Goal: Transaction & Acquisition: Purchase product/service

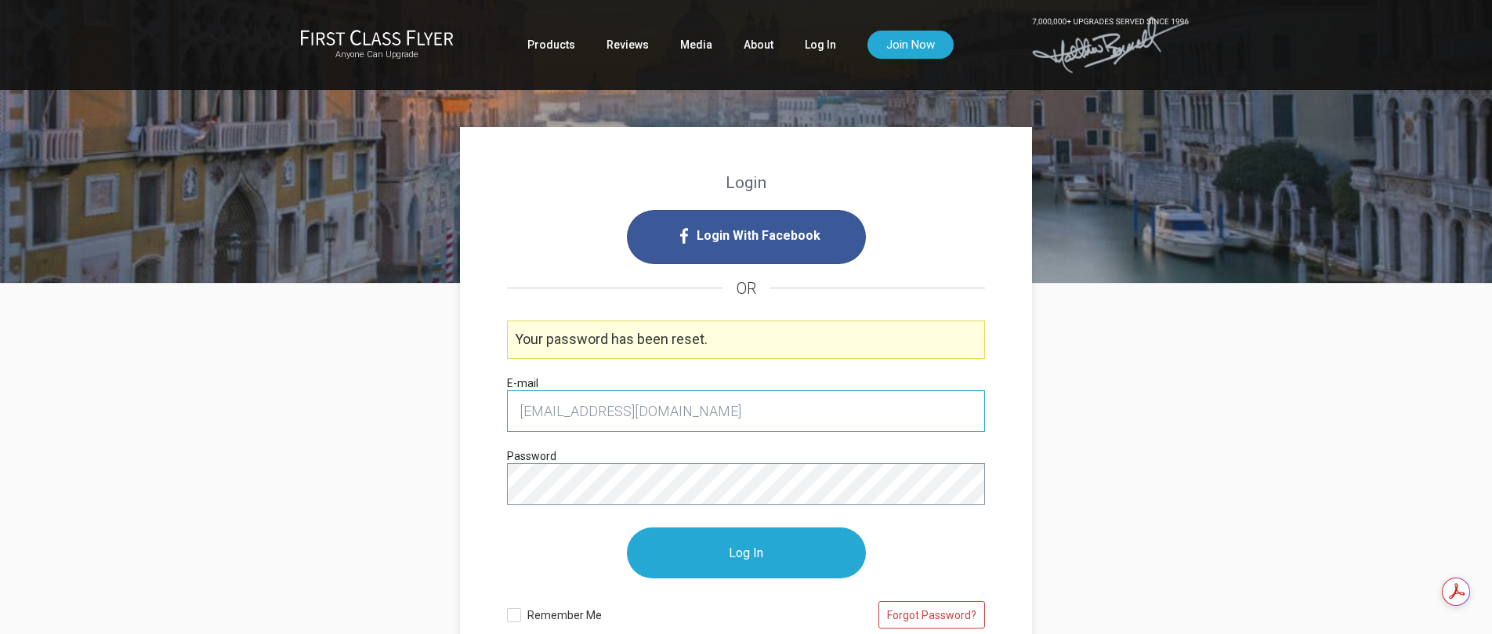
click at [944, 411] on input "dsexter@smrestaurants.com" at bounding box center [746, 411] width 478 height 42
click at [813, 45] on link "Log In" at bounding box center [820, 45] width 31 height 28
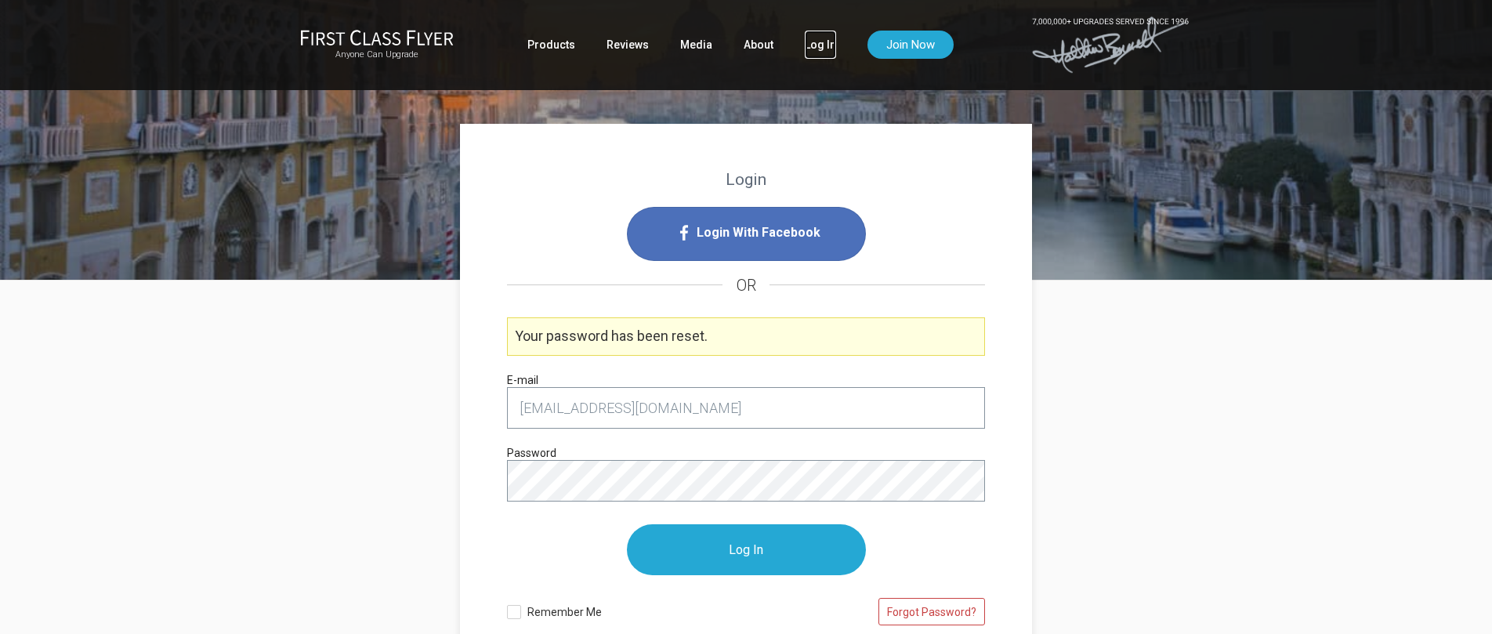
scroll to position [5, 0]
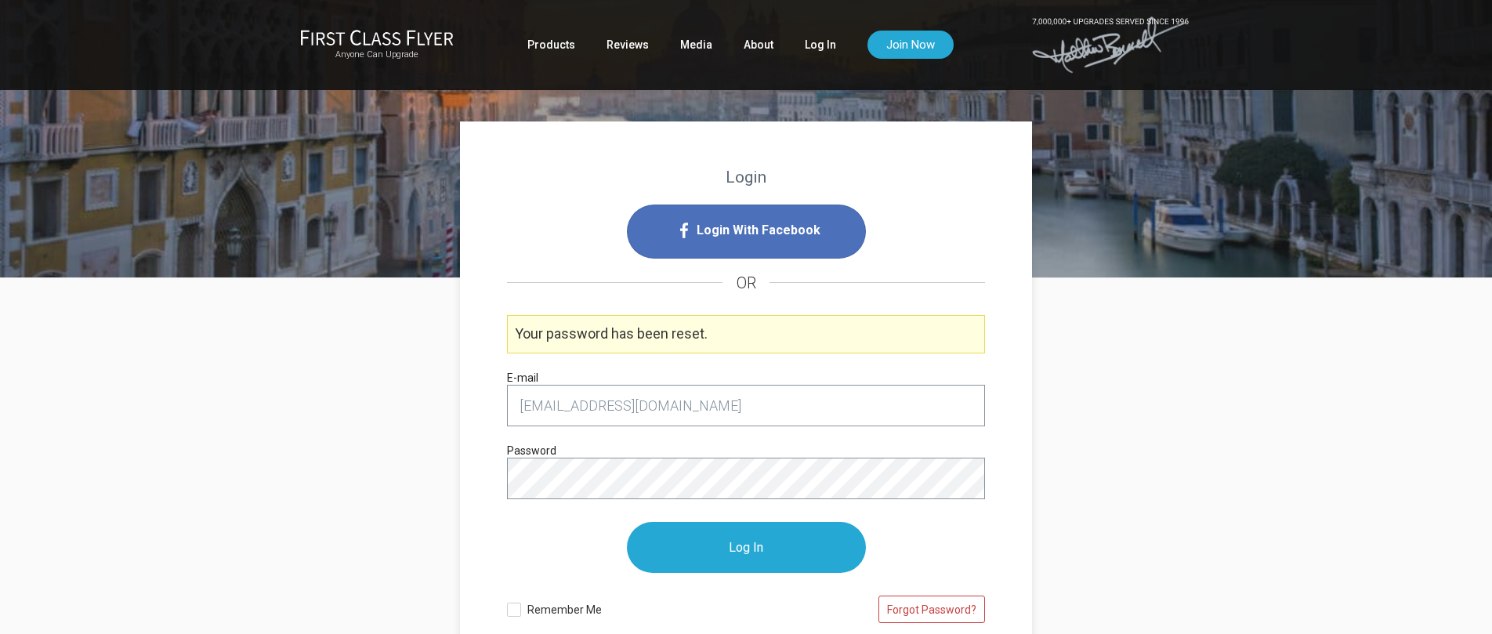
click at [767, 237] on span "Login With Facebook" at bounding box center [759, 230] width 124 height 25
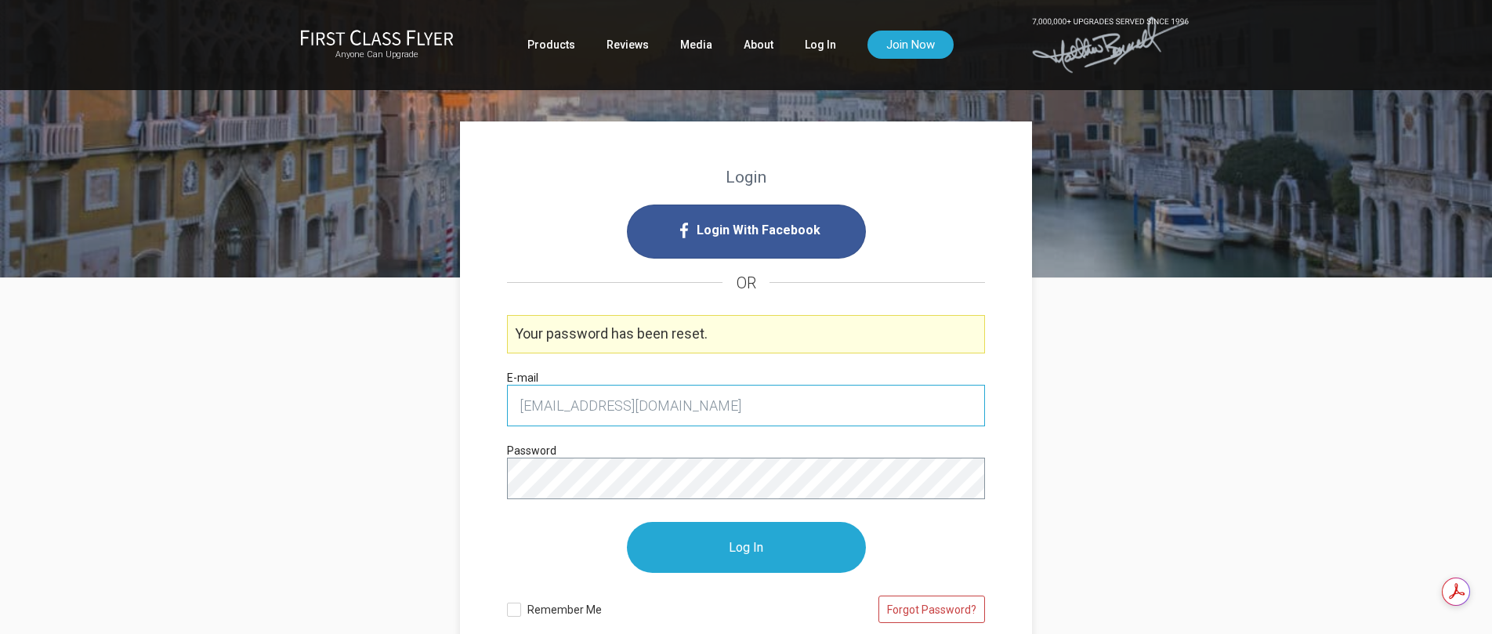
scroll to position [0, 0]
click at [792, 400] on input "[EMAIL_ADDRESS][DOMAIN_NAME]" at bounding box center [746, 406] width 478 height 42
click at [759, 546] on input "Log In" at bounding box center [746, 548] width 239 height 51
click at [774, 549] on input "Log In" at bounding box center [746, 548] width 239 height 51
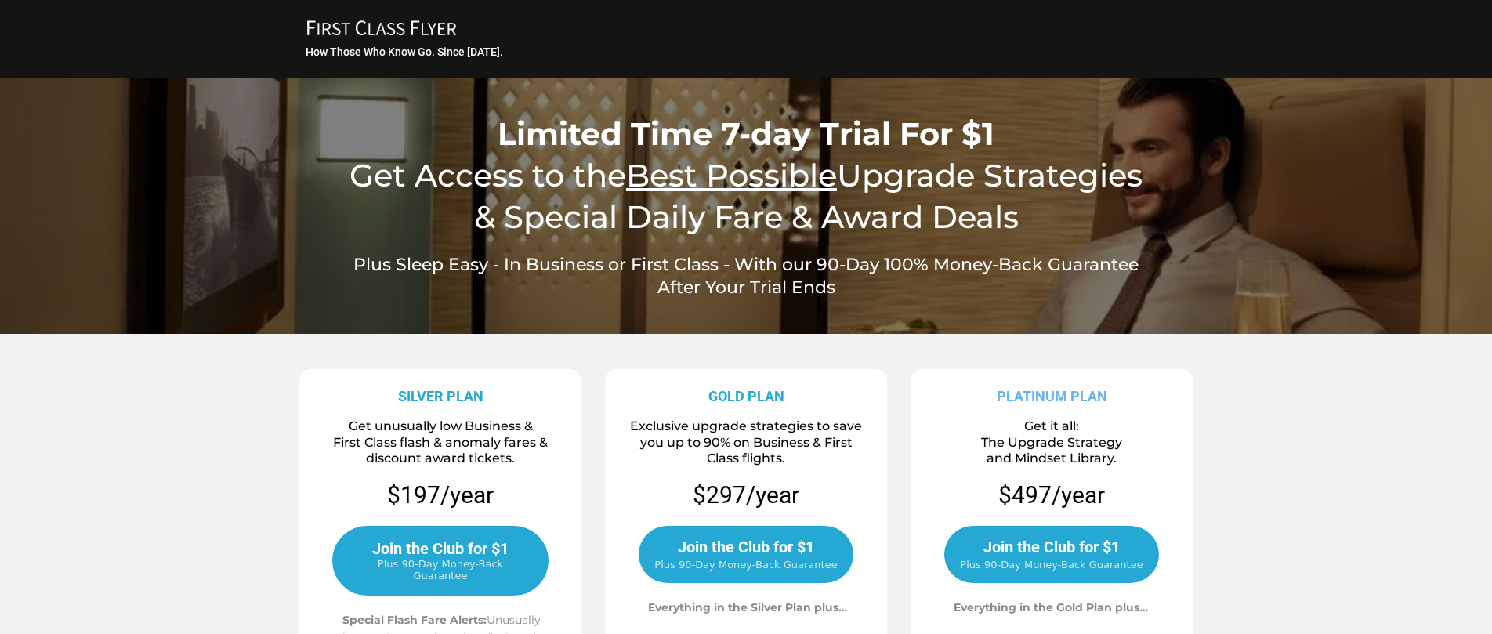
click at [424, 36] on div "FIRST CLASS FLYER Copy Created with Sketch." at bounding box center [746, 30] width 886 height 20
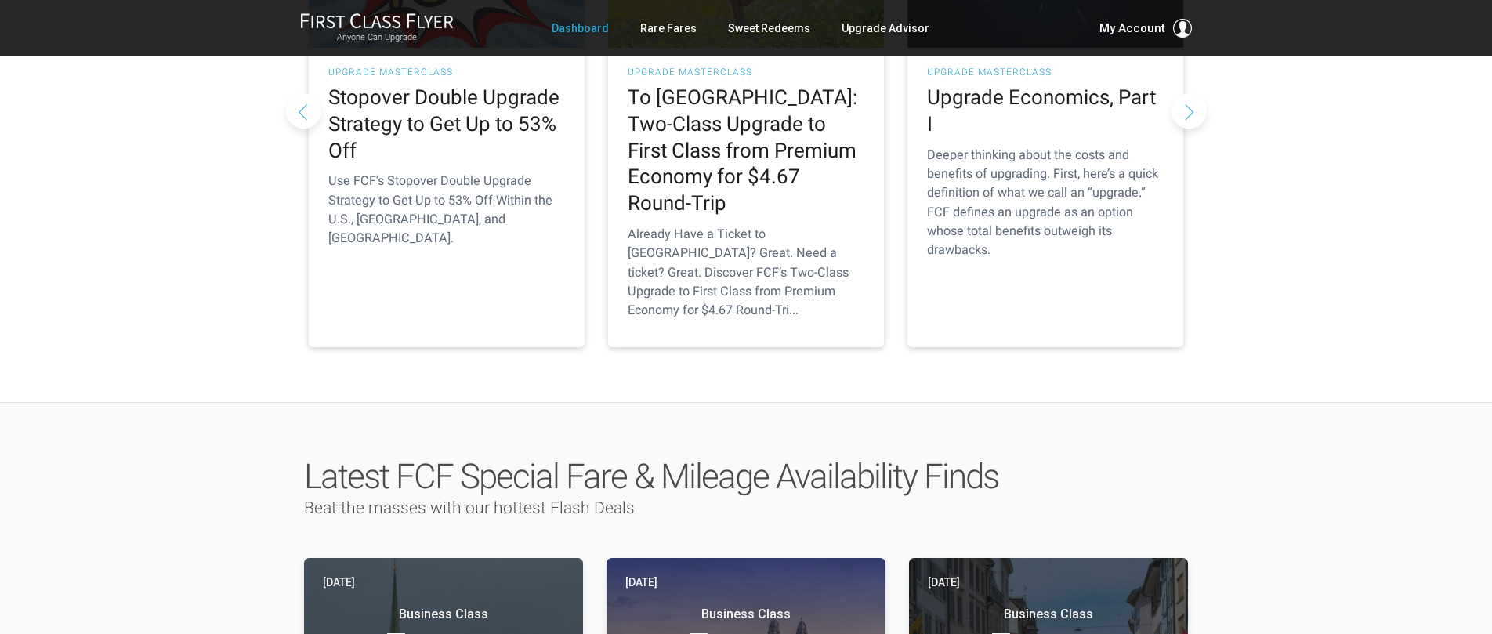
scroll to position [121, 0]
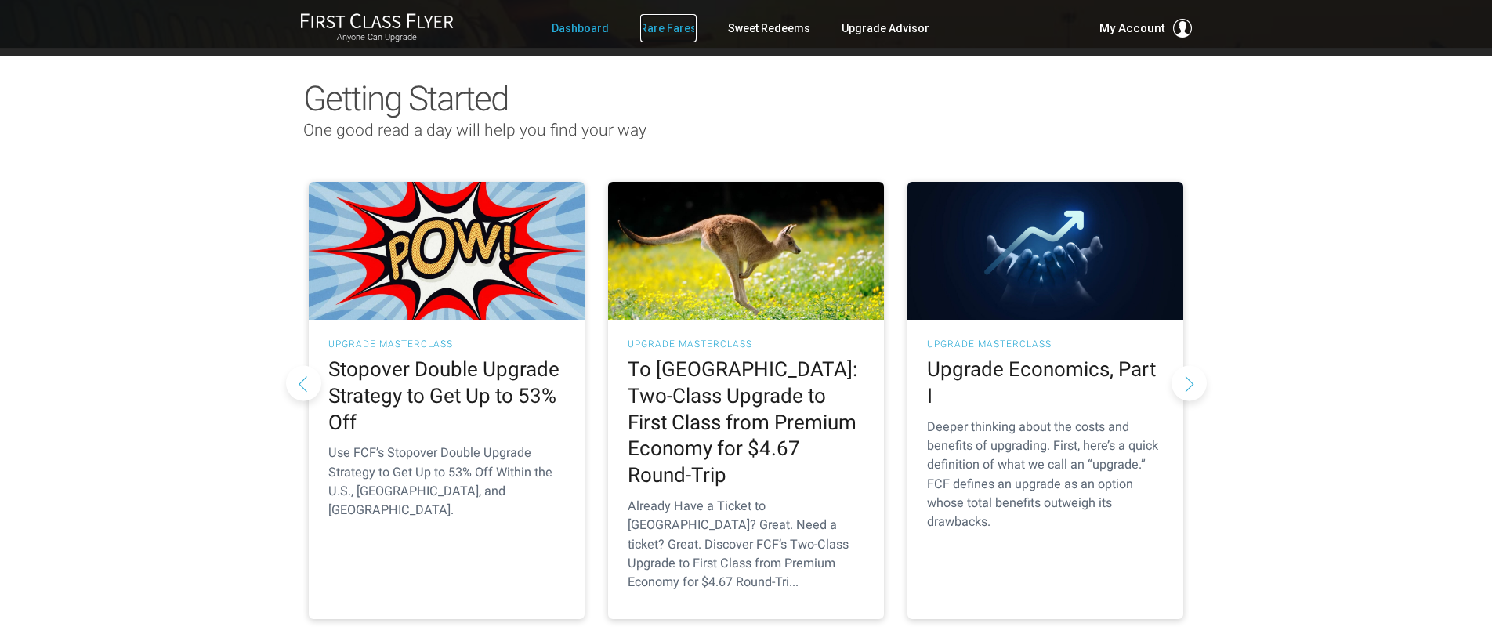
click at [678, 26] on link "Rare Fares" at bounding box center [668, 28] width 56 height 28
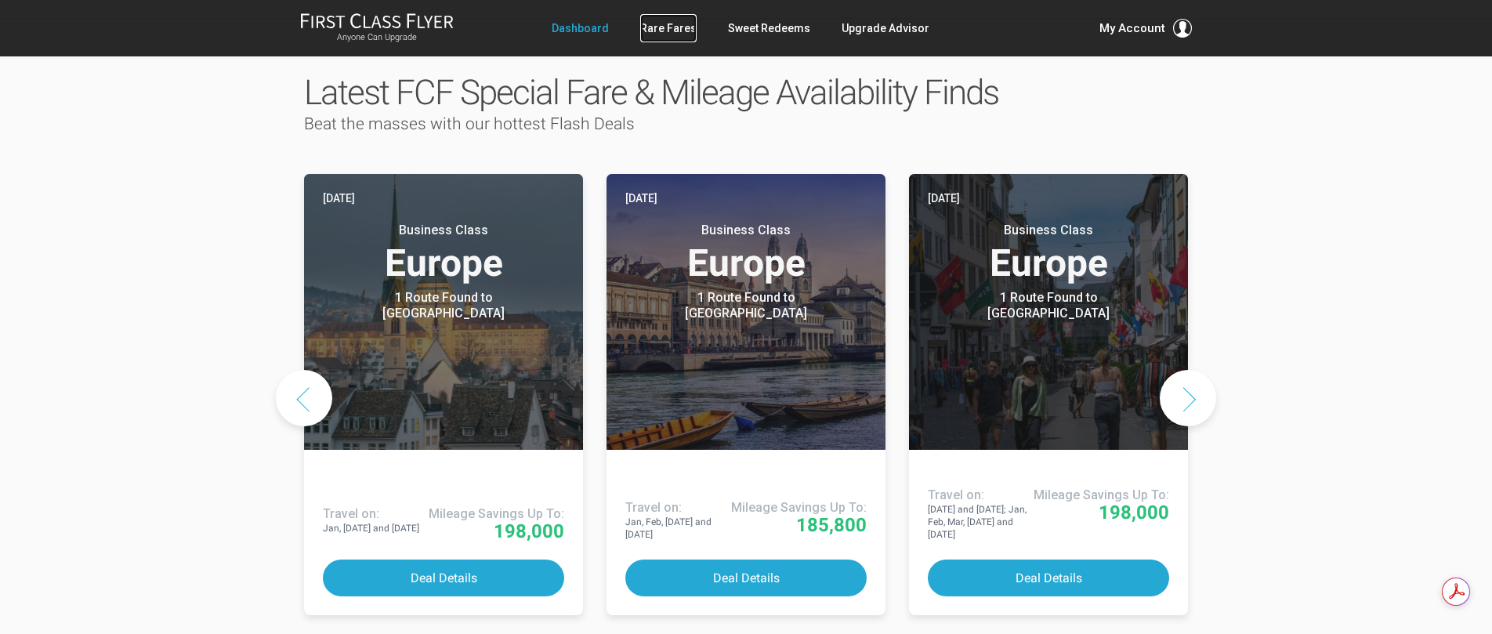
scroll to position [793, 0]
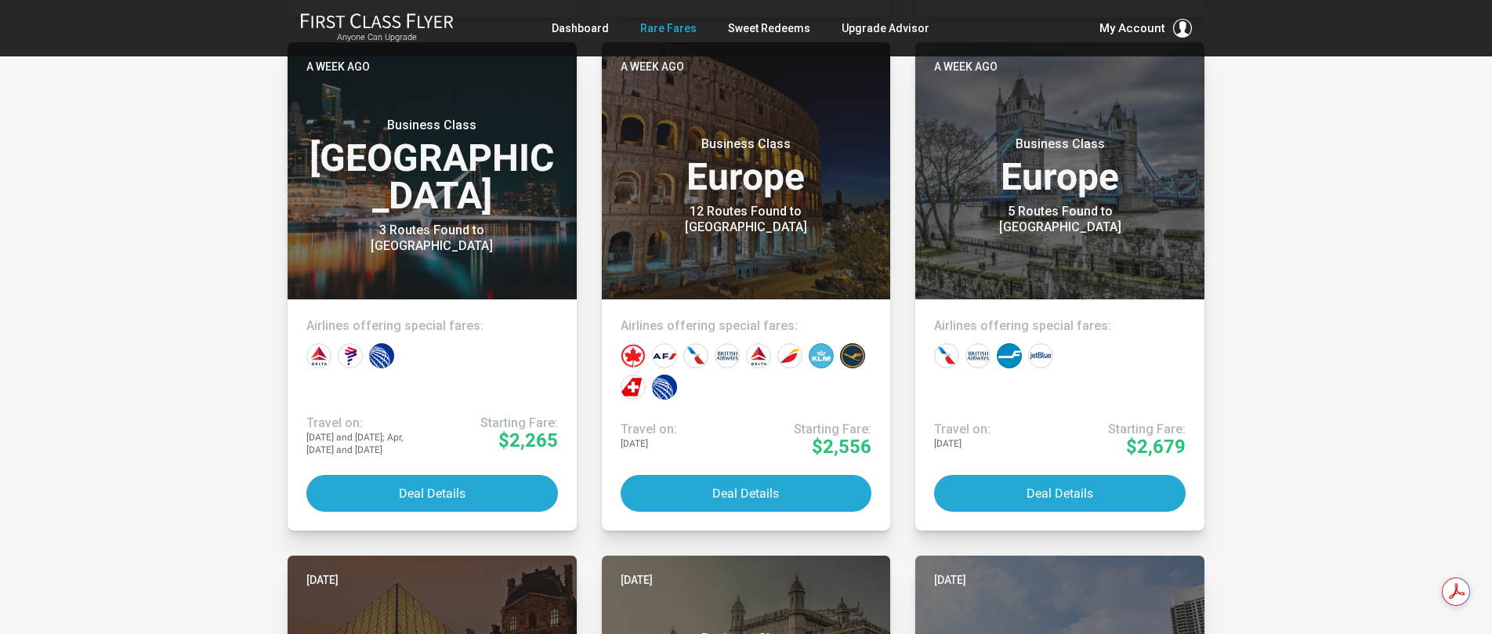
scroll to position [1354, 0]
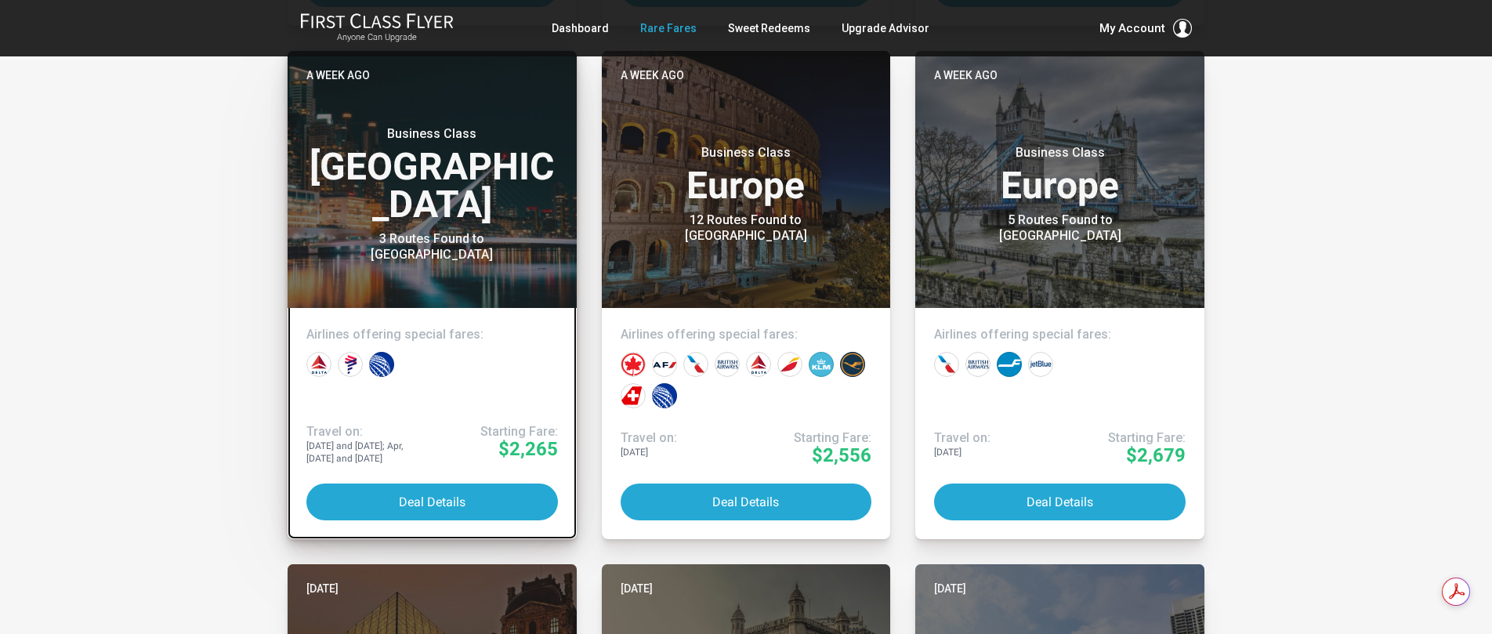
click at [508, 274] on header "A week ago Business Class South America 3 Routes Found to Buenos Aires" at bounding box center [432, 179] width 289 height 257
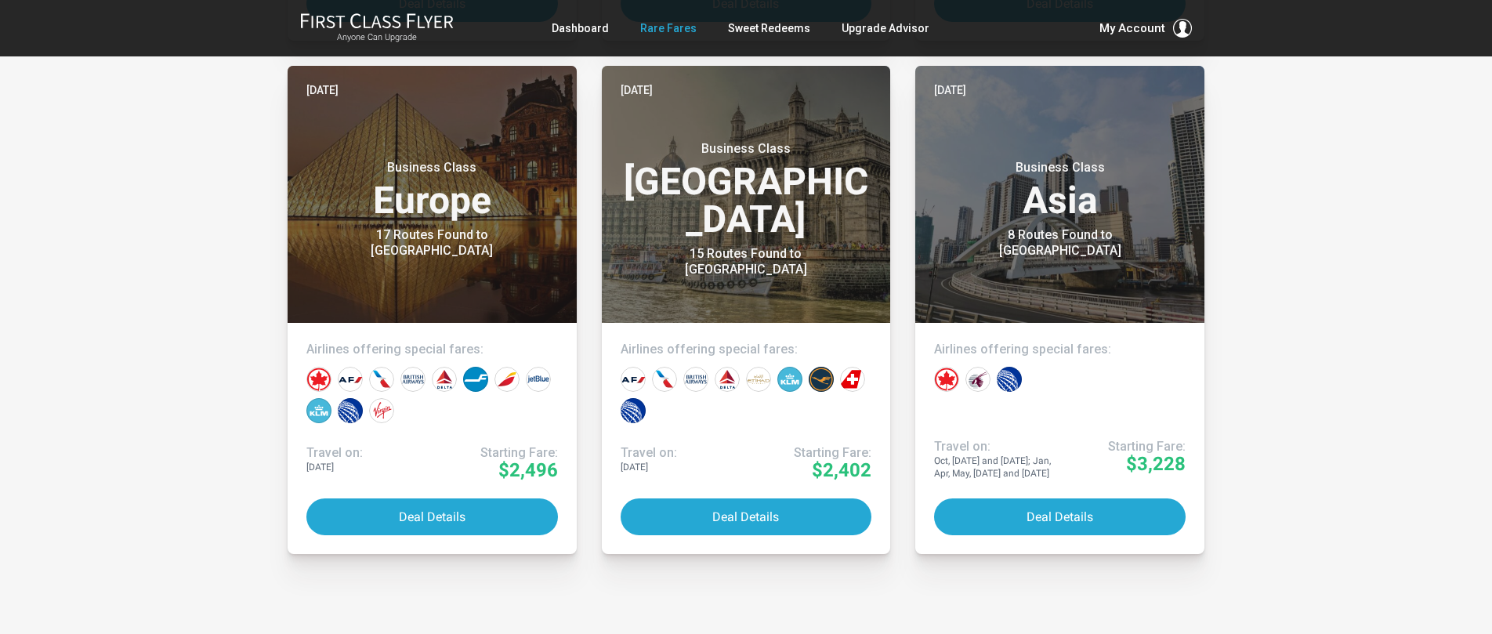
scroll to position [0, 0]
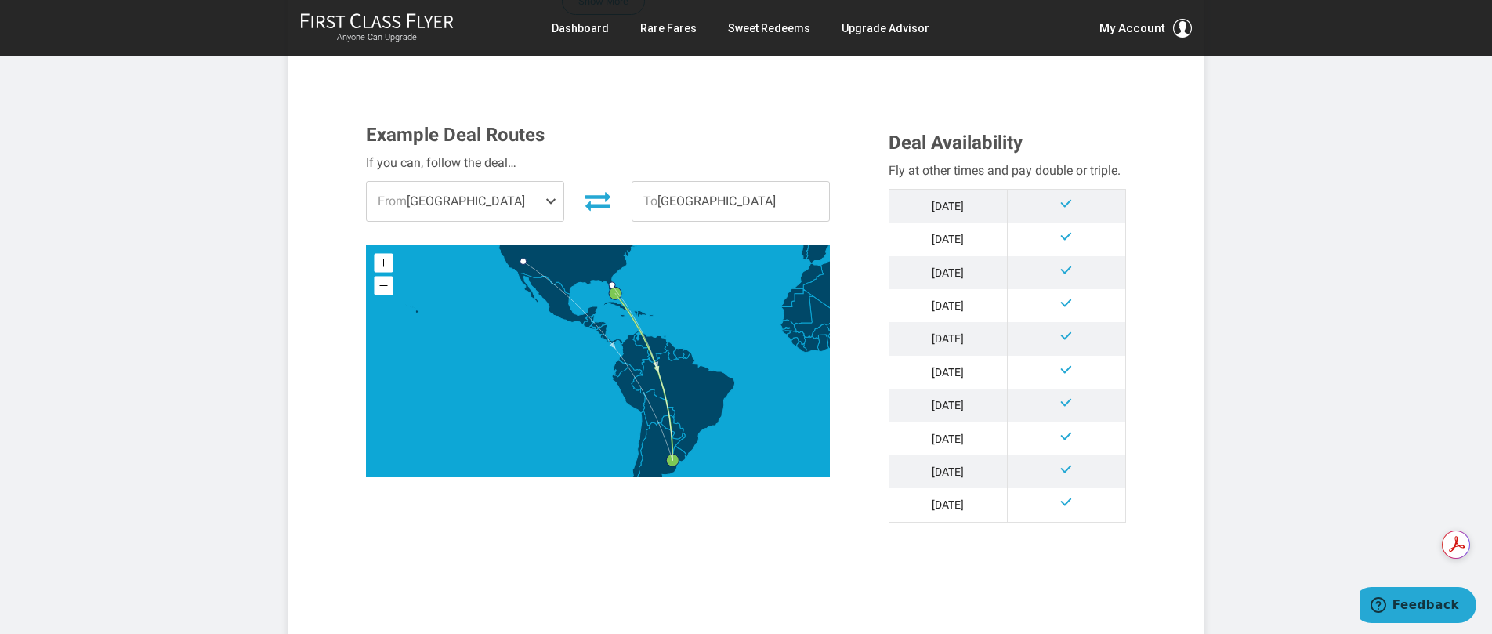
scroll to position [406, 0]
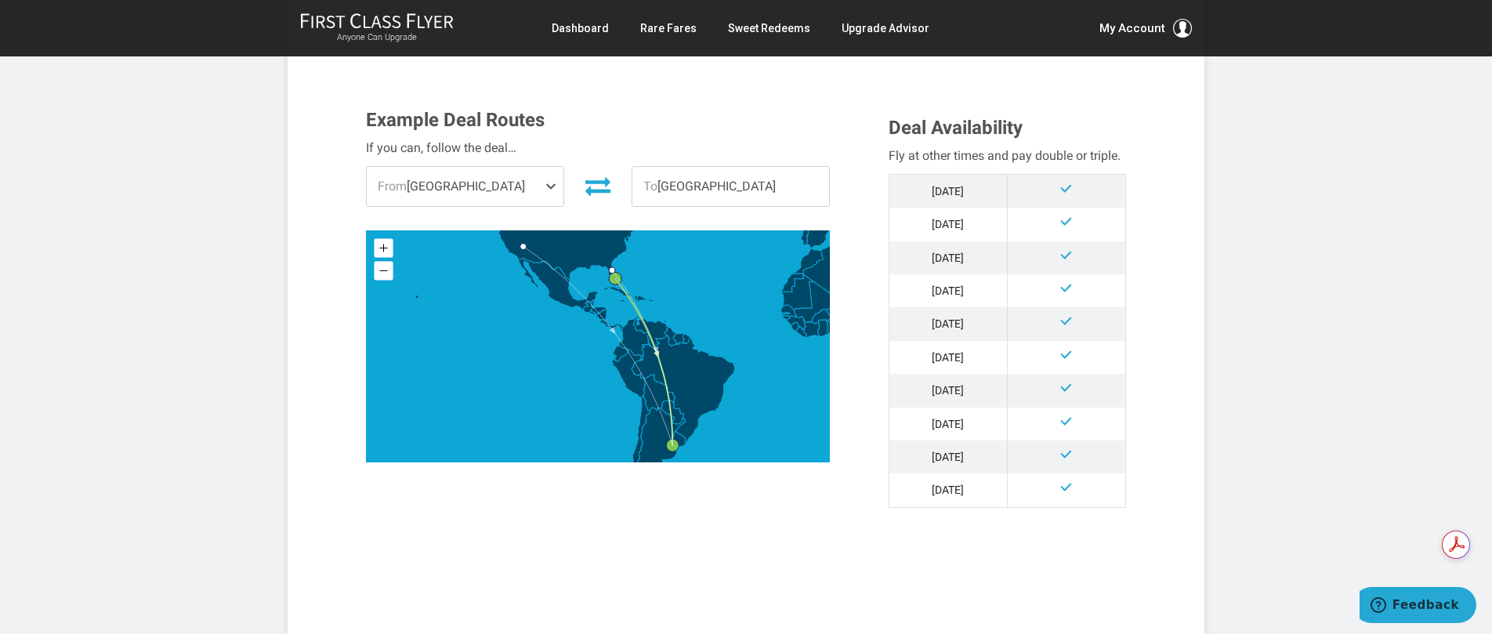
click at [464, 191] on span "From [GEOGRAPHIC_DATA]" at bounding box center [465, 186] width 197 height 39
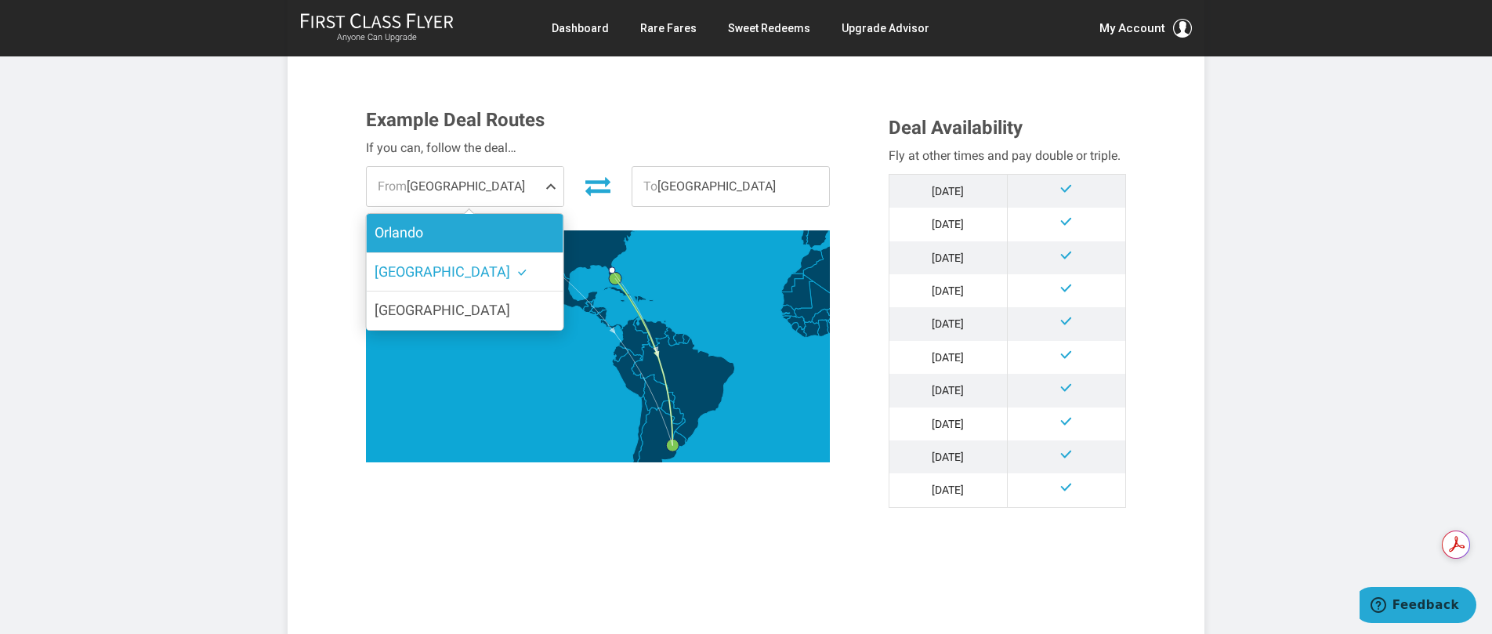
click at [448, 230] on label "Orlando" at bounding box center [465, 233] width 197 height 38
click at [0, 0] on input "Orlando" at bounding box center [0, 0] width 0 height 0
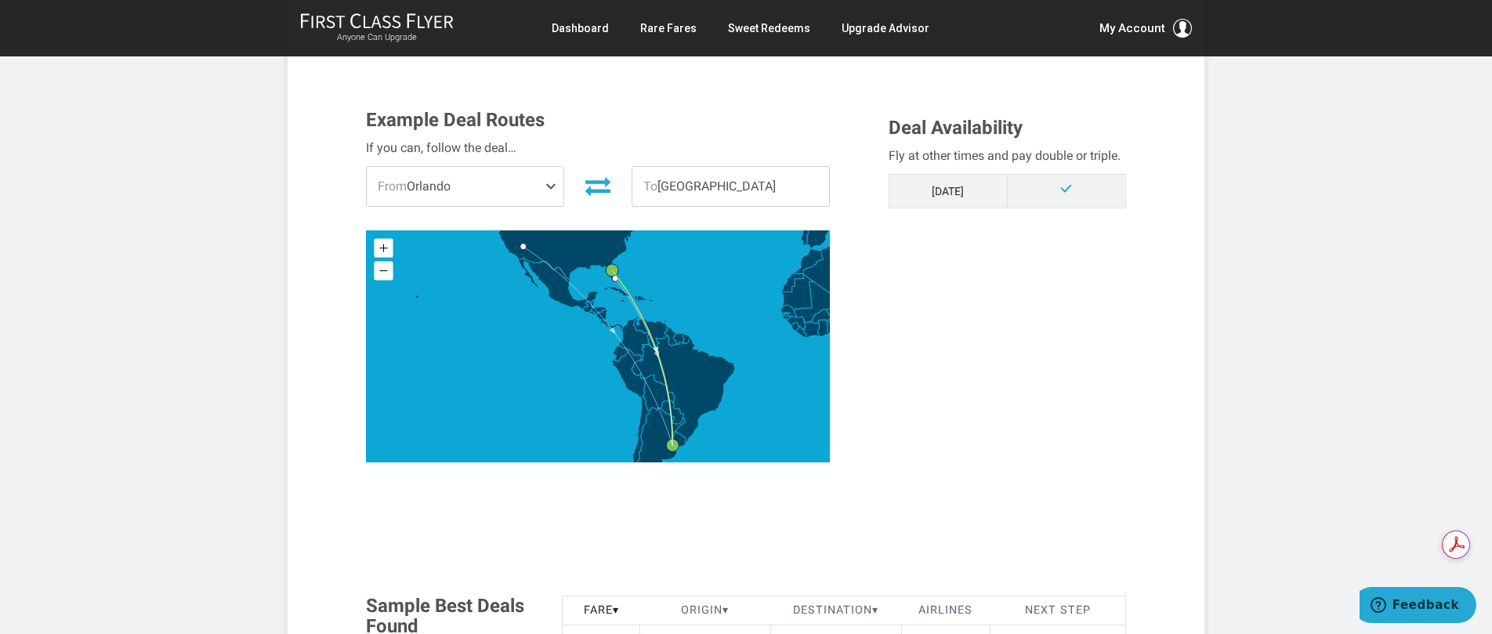
click at [1008, 259] on div "Example Deal Routes If you can, follow the deal… From [GEOGRAPHIC_DATA] [GEOGRA…" at bounding box center [746, 298] width 784 height 376
click at [704, 136] on div "Example Deal Routes If you can, follow the deal… From [GEOGRAPHIC_DATA] [GEOGRA…" at bounding box center [615, 290] width 523 height 361
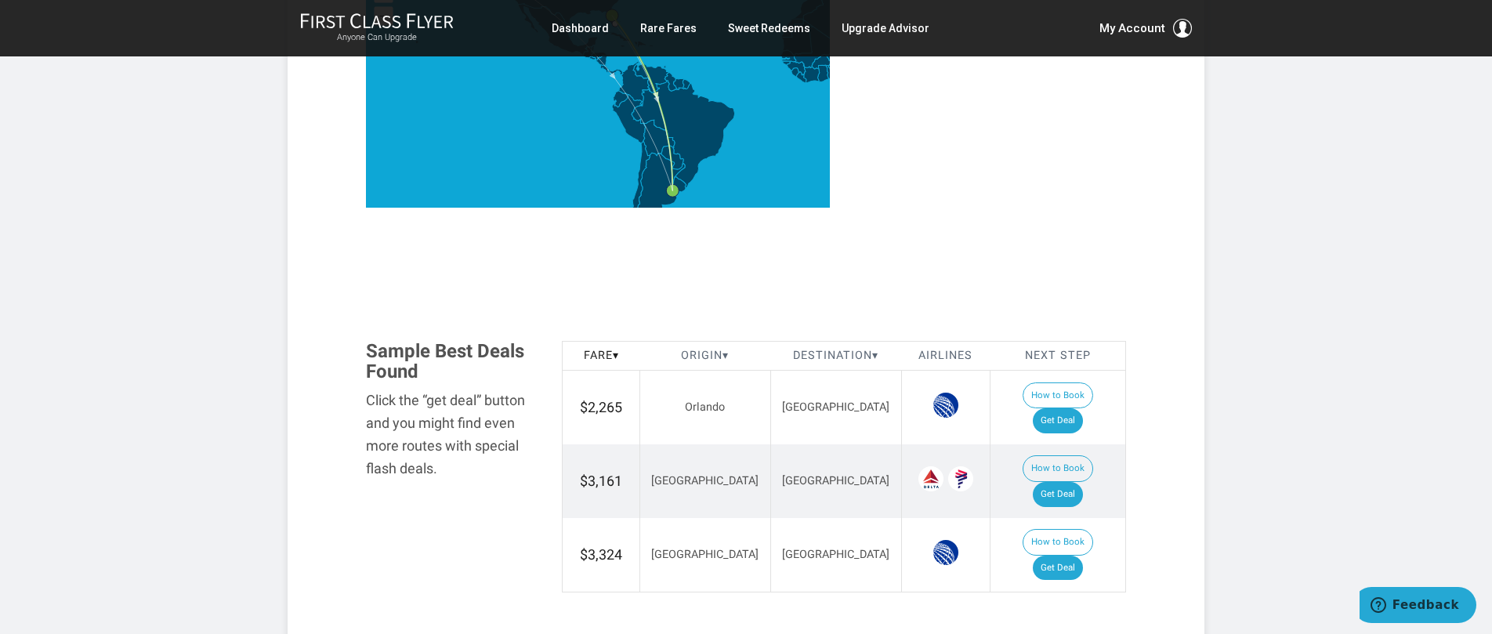
scroll to position [0, 0]
click at [934, 398] on img at bounding box center [946, 405] width 25 height 25
click at [1057, 408] on link "Get Deal" at bounding box center [1058, 420] width 50 height 25
